Goal: Task Accomplishment & Management: Manage account settings

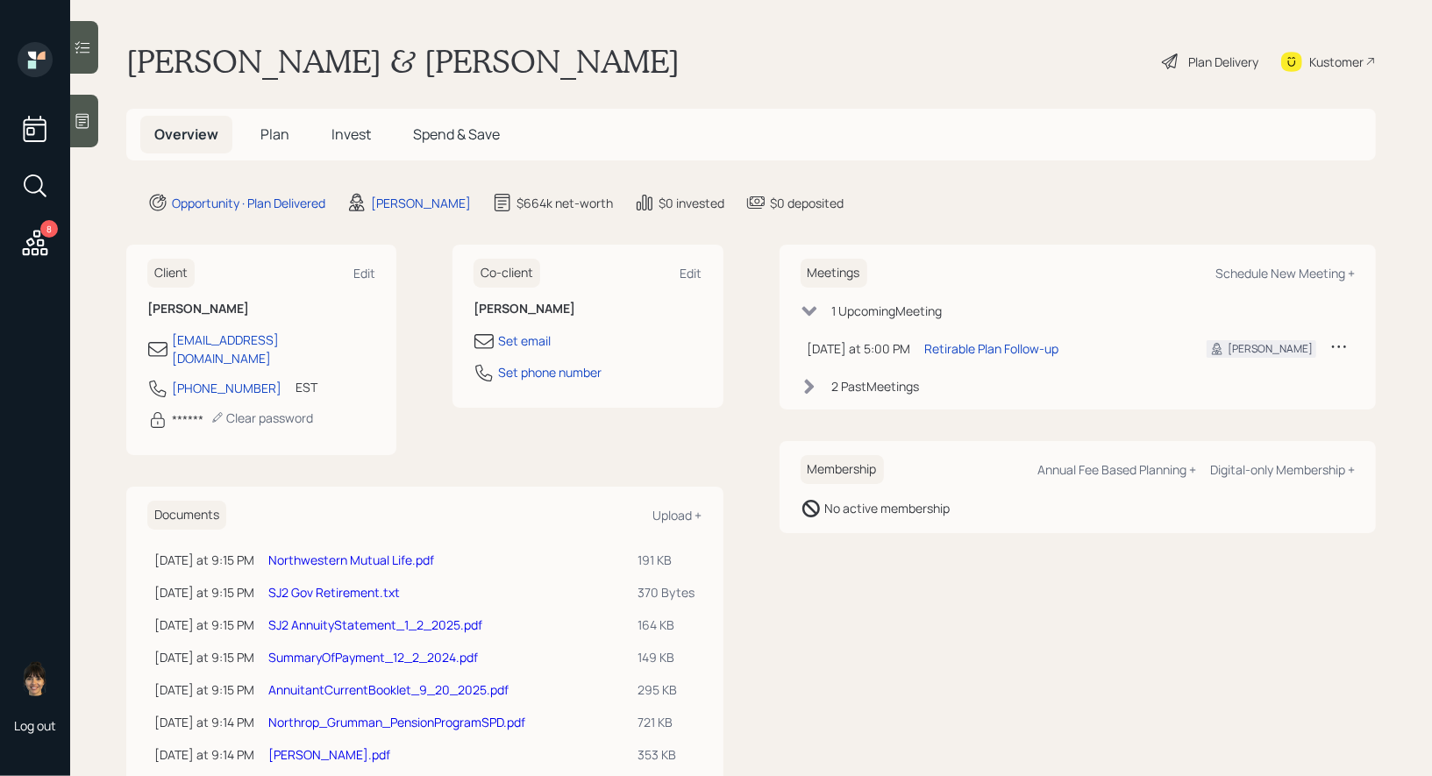
click at [32, 179] on icon at bounding box center [35, 186] width 32 height 32
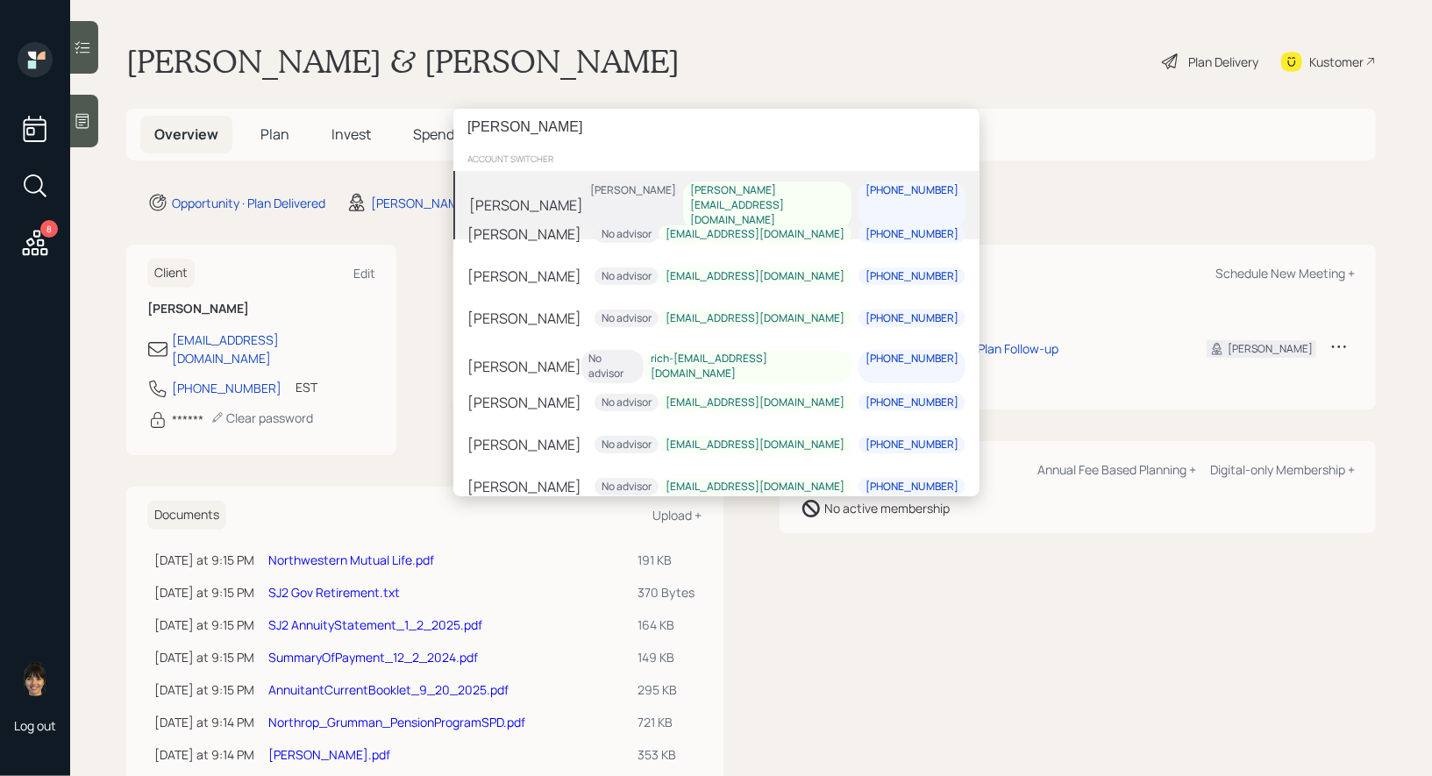
type input "[PERSON_NAME]"
click at [499, 203] on div "[PERSON_NAME]" at bounding box center [526, 205] width 114 height 21
